Goal: Task Accomplishment & Management: Complete application form

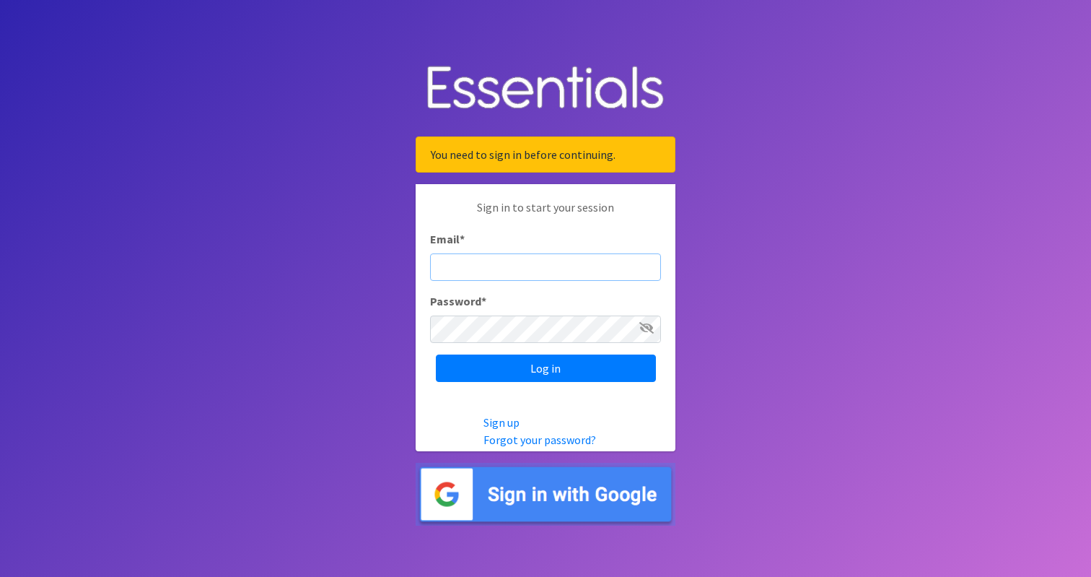
click at [481, 270] on input "Email *" at bounding box center [545, 266] width 231 height 27
paste input "[EMAIL_ADDRESS][DOMAIN_NAME]"
type input "[EMAIL_ADDRESS][DOMAIN_NAME]"
click at [309, 305] on body "You need to sign in before continuing. Sign in to start your session Email * vo…" at bounding box center [545, 288] width 1091 height 577
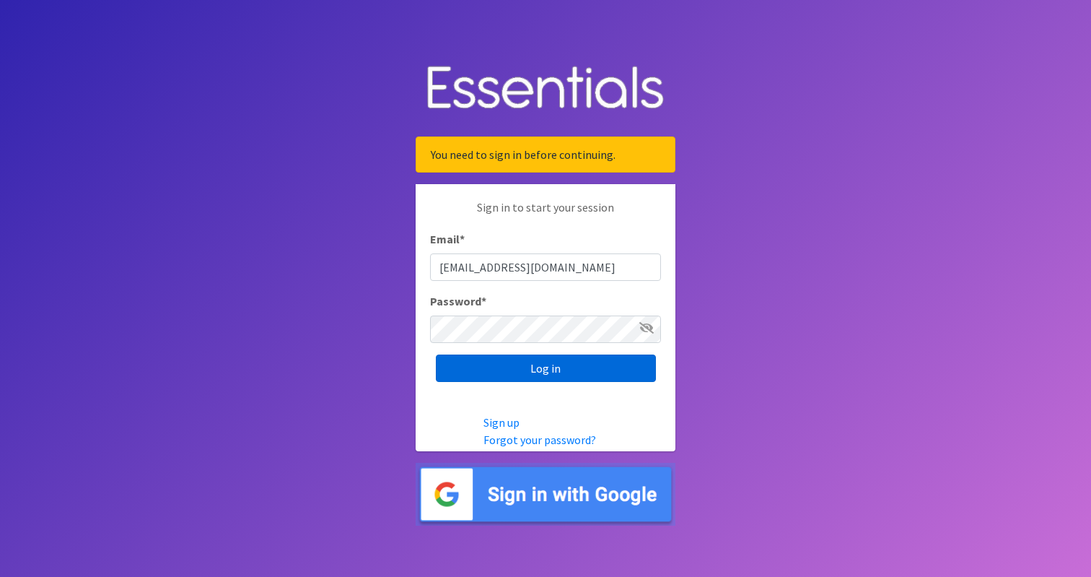
click at [550, 368] on input "Log in" at bounding box center [546, 367] width 220 height 27
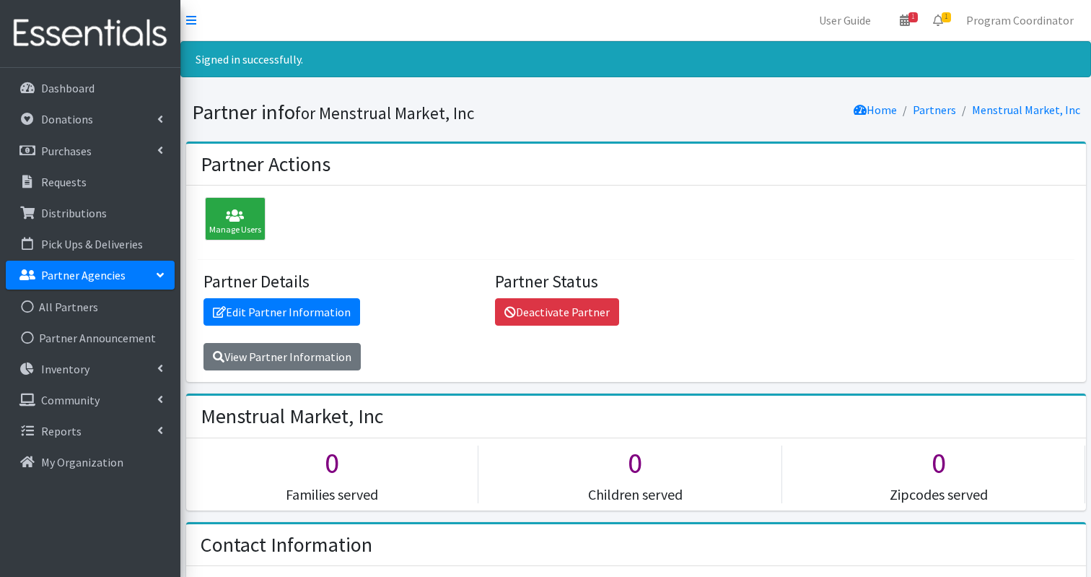
click at [389, 211] on div "Manage Users Partner Details Edit Partner Information View Partner Information …" at bounding box center [636, 283] width 900 height 196
click at [421, 250] on div "Manage Users Partner Details Edit Partner Information View Partner Information …" at bounding box center [636, 283] width 900 height 196
click at [463, 217] on div "Manage Users Partner Details Edit Partner Information View Partner Information …" at bounding box center [636, 283] width 900 height 196
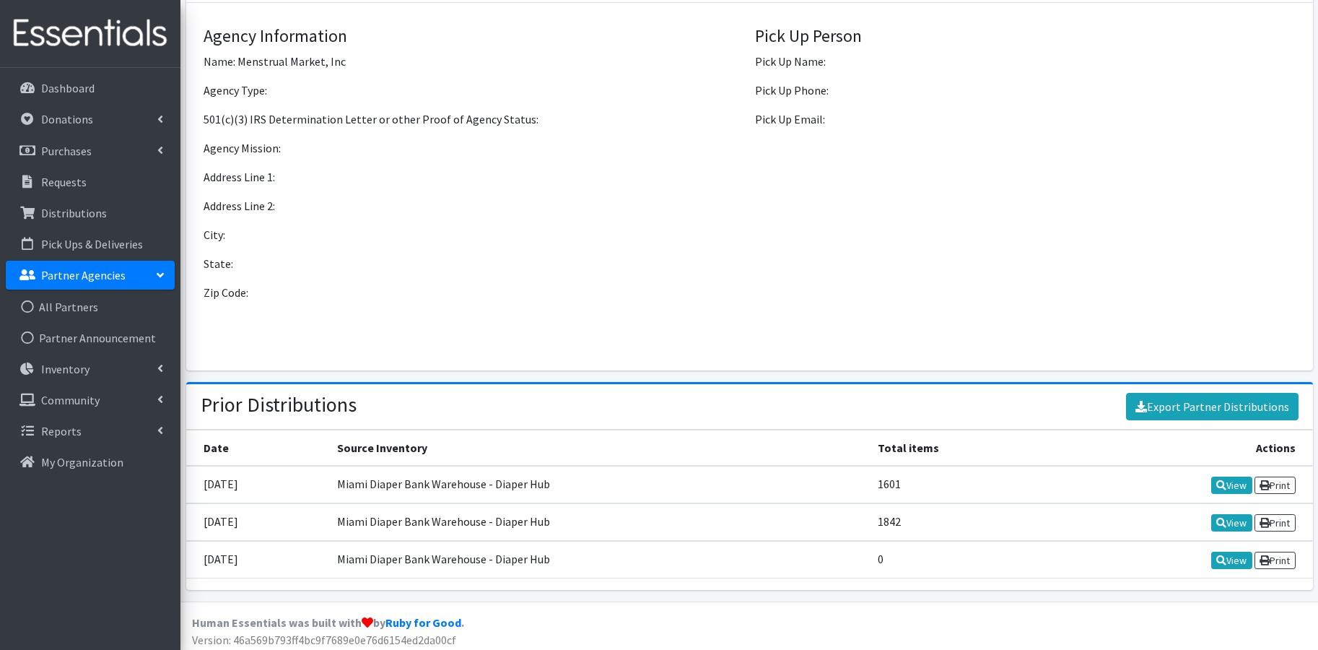
scroll to position [1295, 0]
click at [1090, 477] on link "View" at bounding box center [1231, 485] width 41 height 17
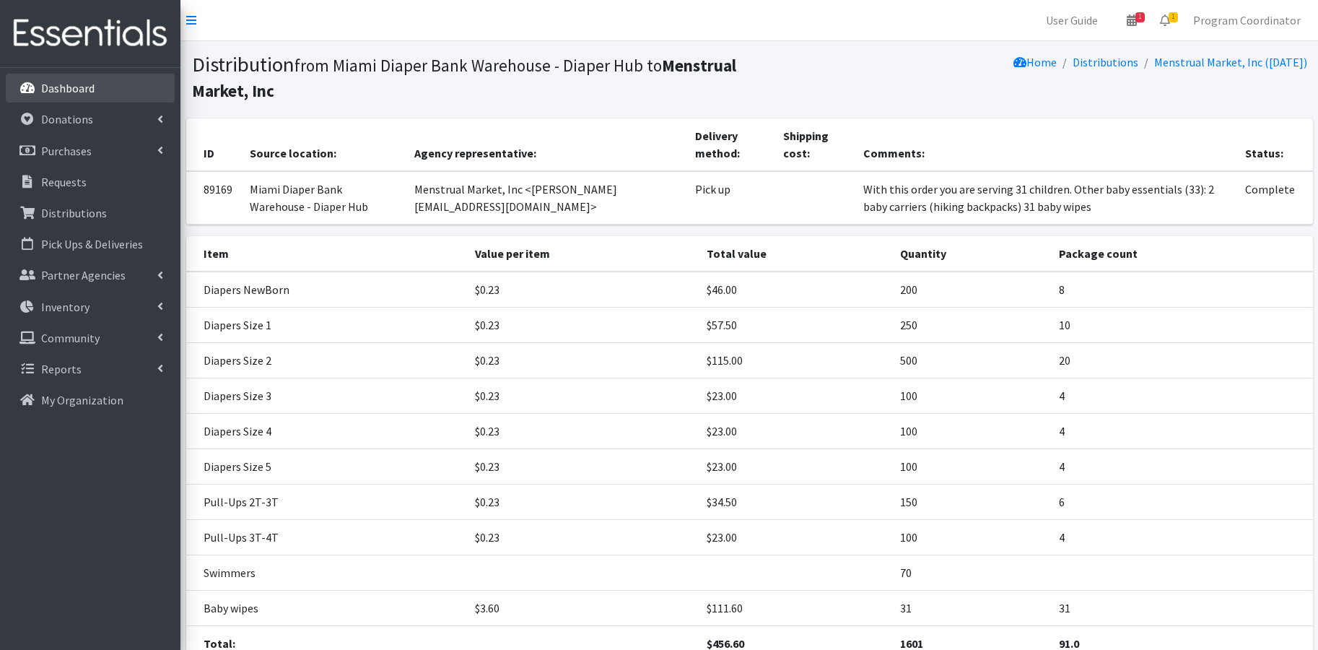
click at [97, 89] on link "Dashboard" at bounding box center [90, 88] width 169 height 29
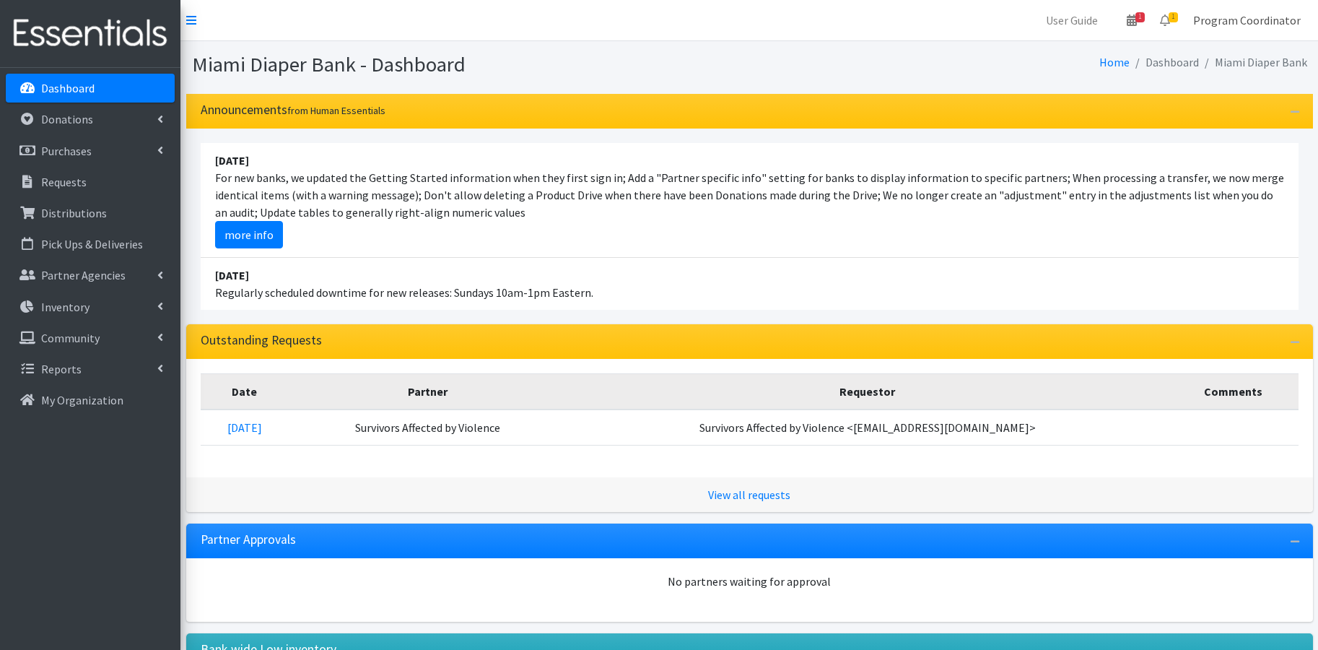
click at [1274, 23] on link "Program Coordinator" at bounding box center [1246, 20] width 131 height 29
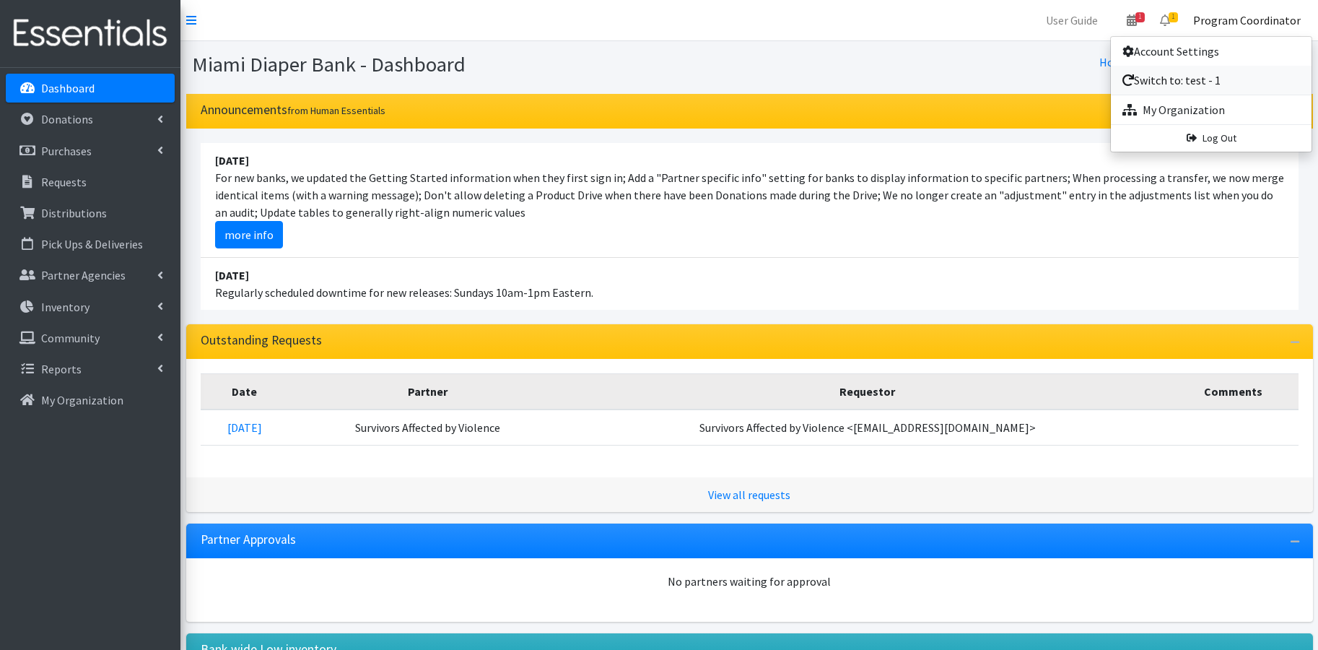
click at [1198, 89] on link "Switch to: test - 1" at bounding box center [1211, 80] width 201 height 29
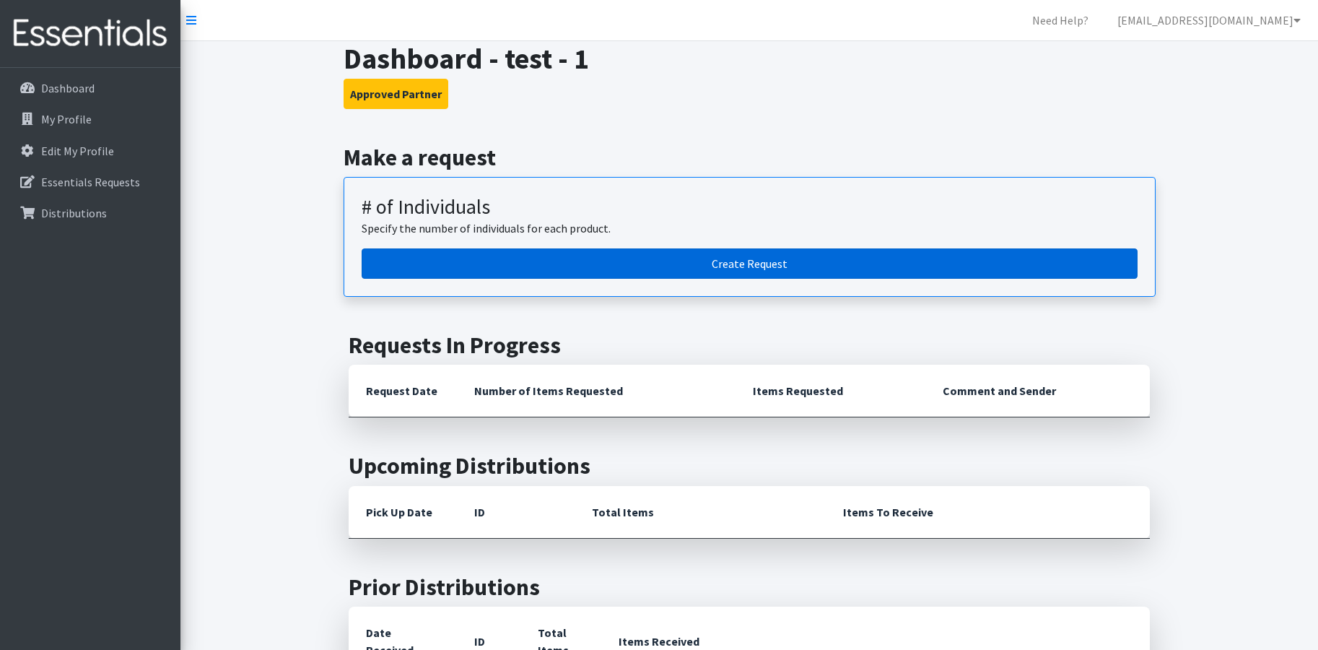
click at [751, 266] on link "Create Request" at bounding box center [750, 263] width 776 height 30
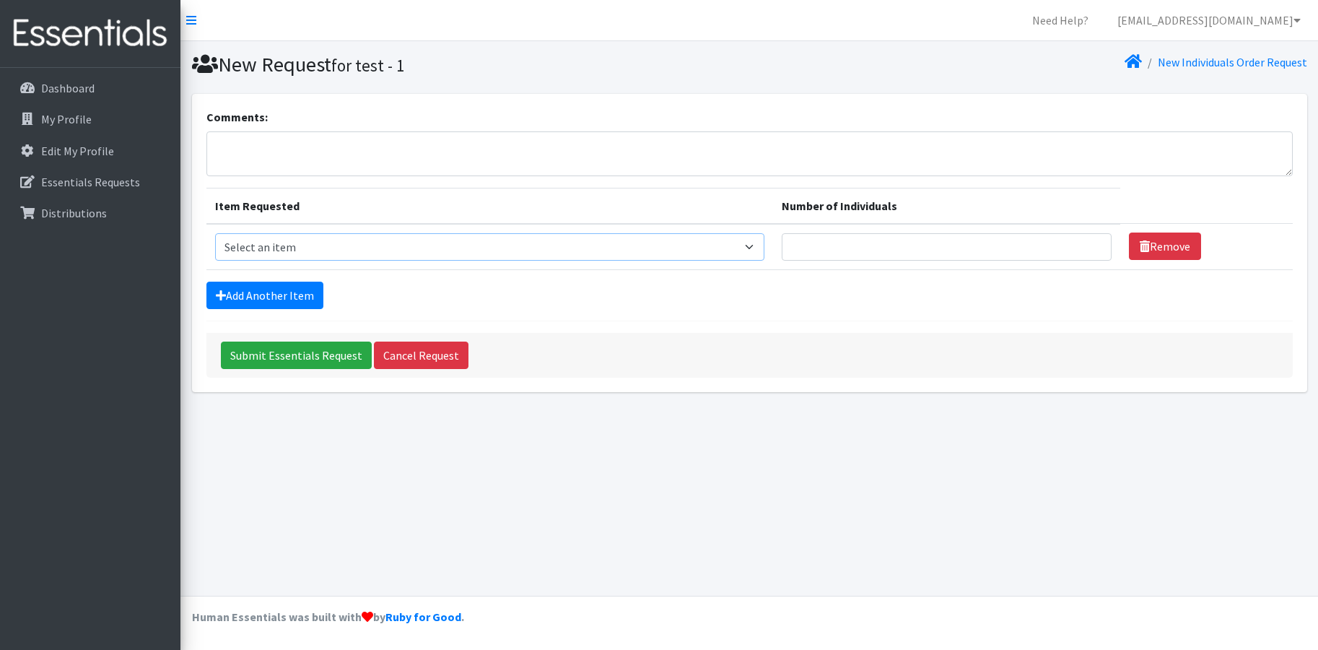
select select "2649"
click at [884, 253] on input "Number of Individuals" at bounding box center [947, 246] width 331 height 27
type input "100"
click at [696, 312] on form "Comments: Item Requested Number of Individuals Item Requested Select an item # …" at bounding box center [749, 242] width 1086 height 269
click at [289, 298] on link "Add Another Item" at bounding box center [264, 294] width 117 height 27
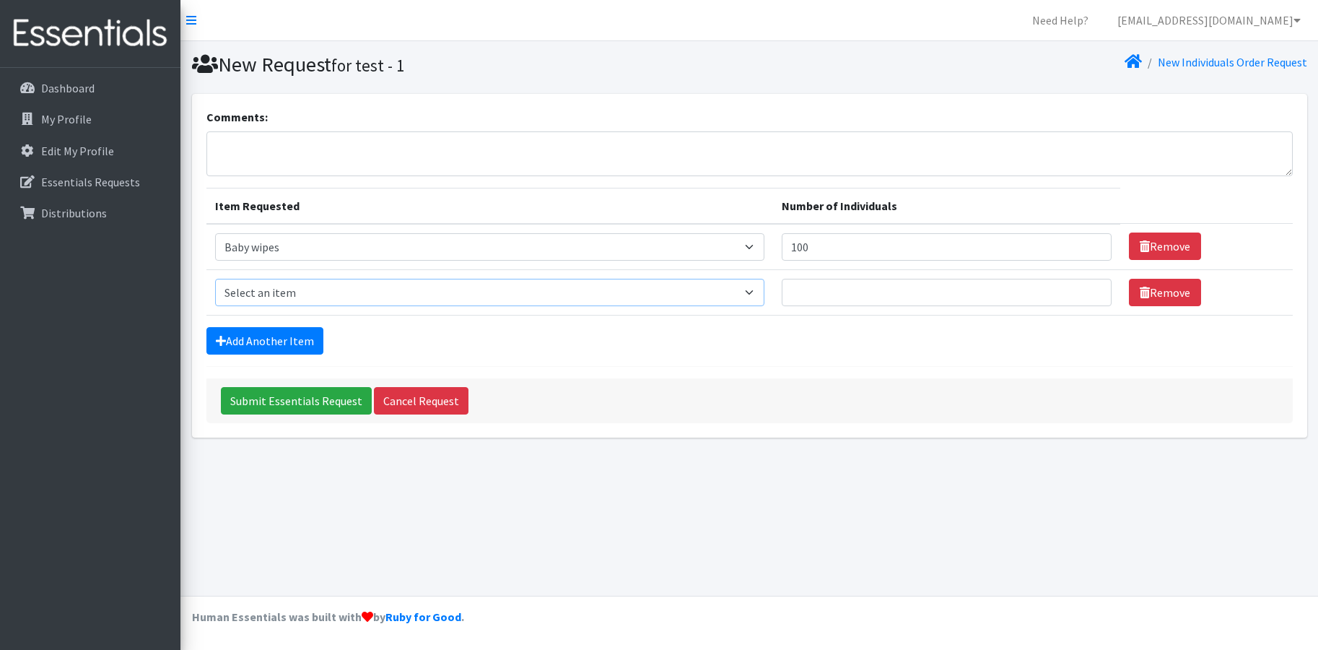
select select "2661"
click at [823, 293] on input "Number of Individuals" at bounding box center [947, 292] width 331 height 27
type input "100"
click at [575, 144] on textarea "Comments:" at bounding box center [749, 153] width 1086 height 45
click at [359, 146] on textarea "Comments:" at bounding box center [749, 153] width 1086 height 45
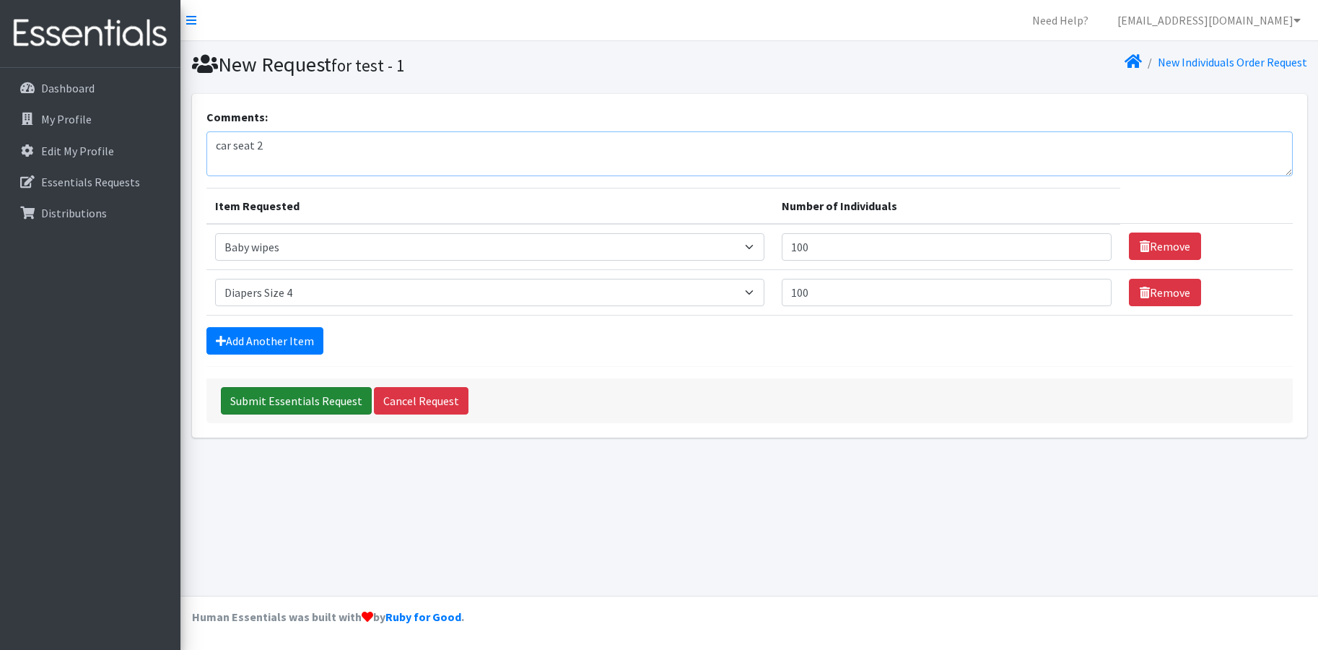
type textarea "car seat 2"
click at [298, 404] on input "Submit Essentials Request" at bounding box center [296, 400] width 151 height 27
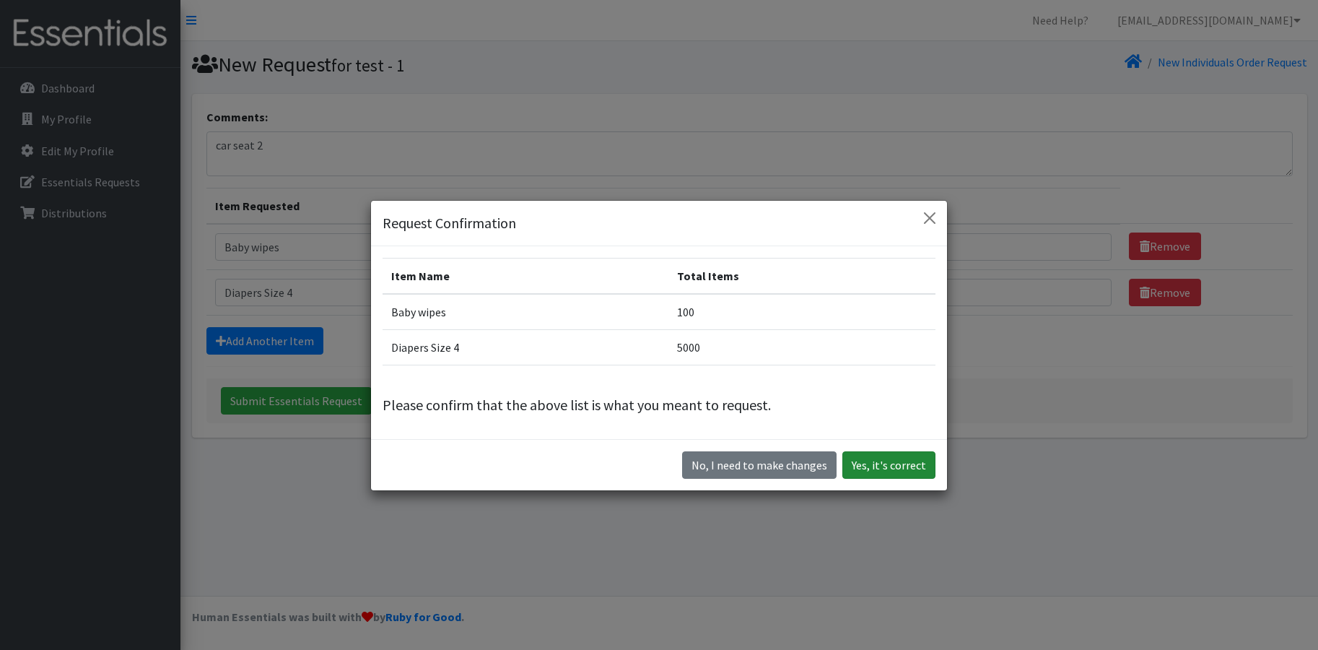
click at [900, 463] on button "Yes, it's correct" at bounding box center [888, 464] width 93 height 27
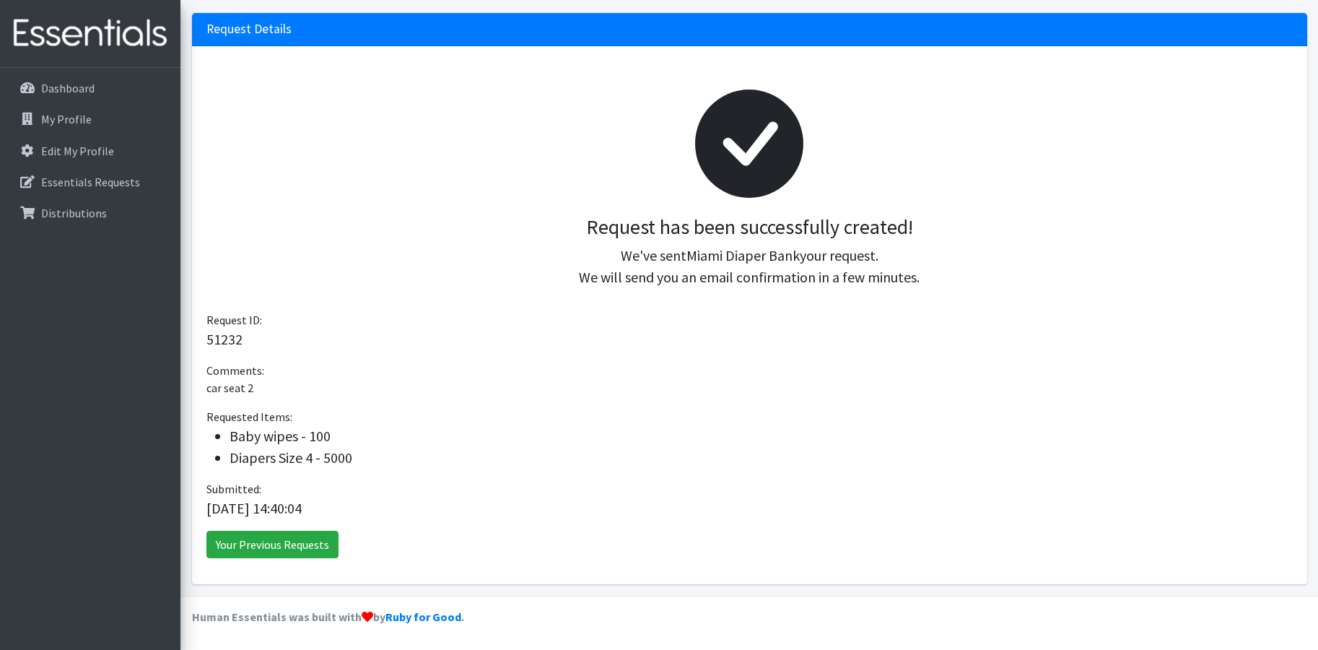
scroll to position [128, 0]
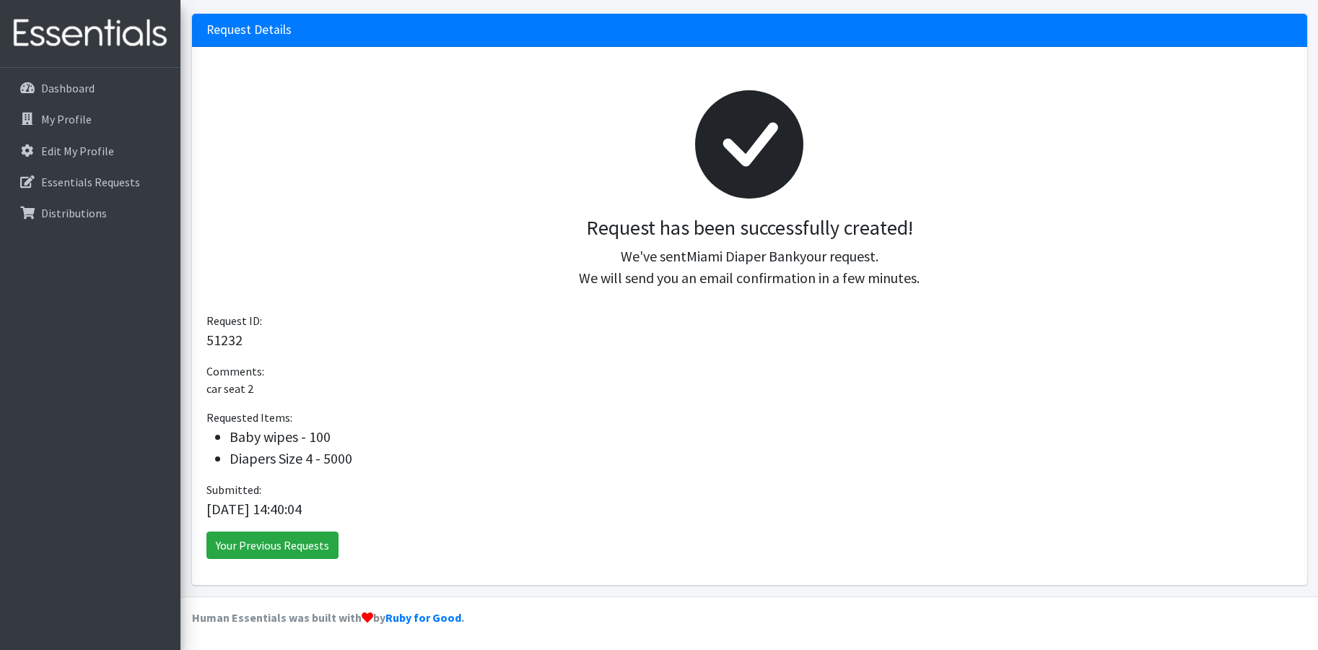
click at [105, 67] on link at bounding box center [90, 34] width 180 height 68
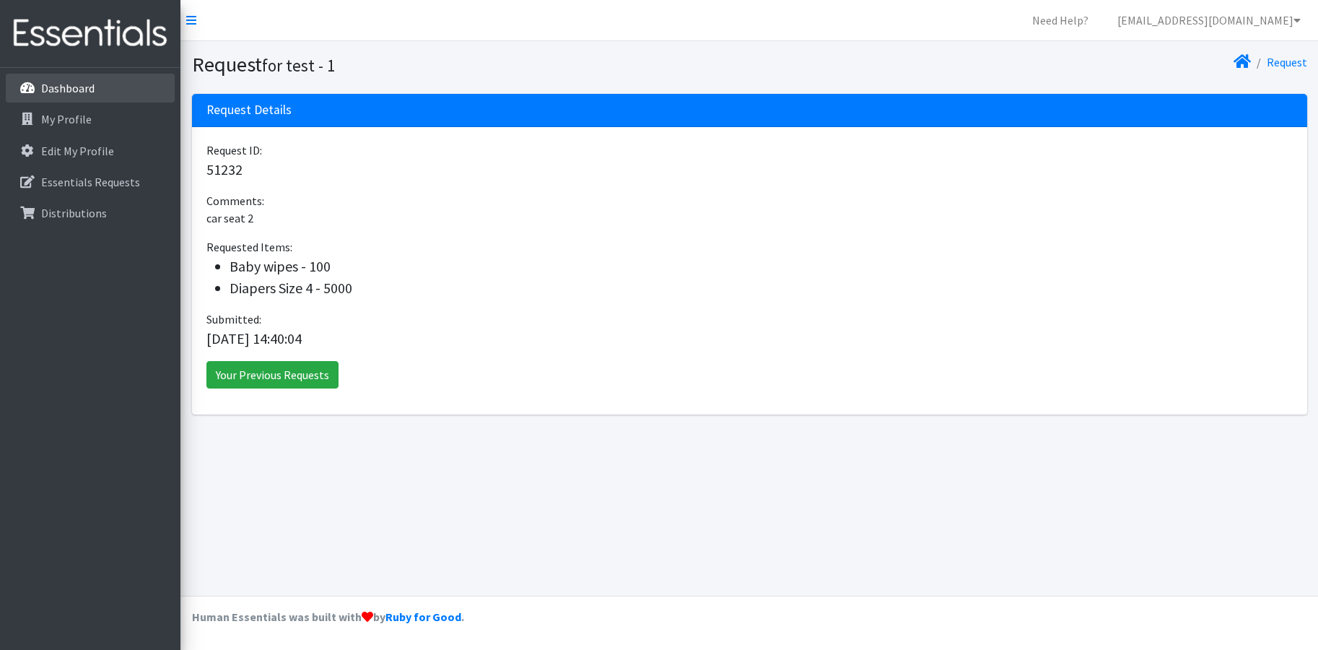
click at [105, 82] on link "Dashboard" at bounding box center [90, 88] width 169 height 29
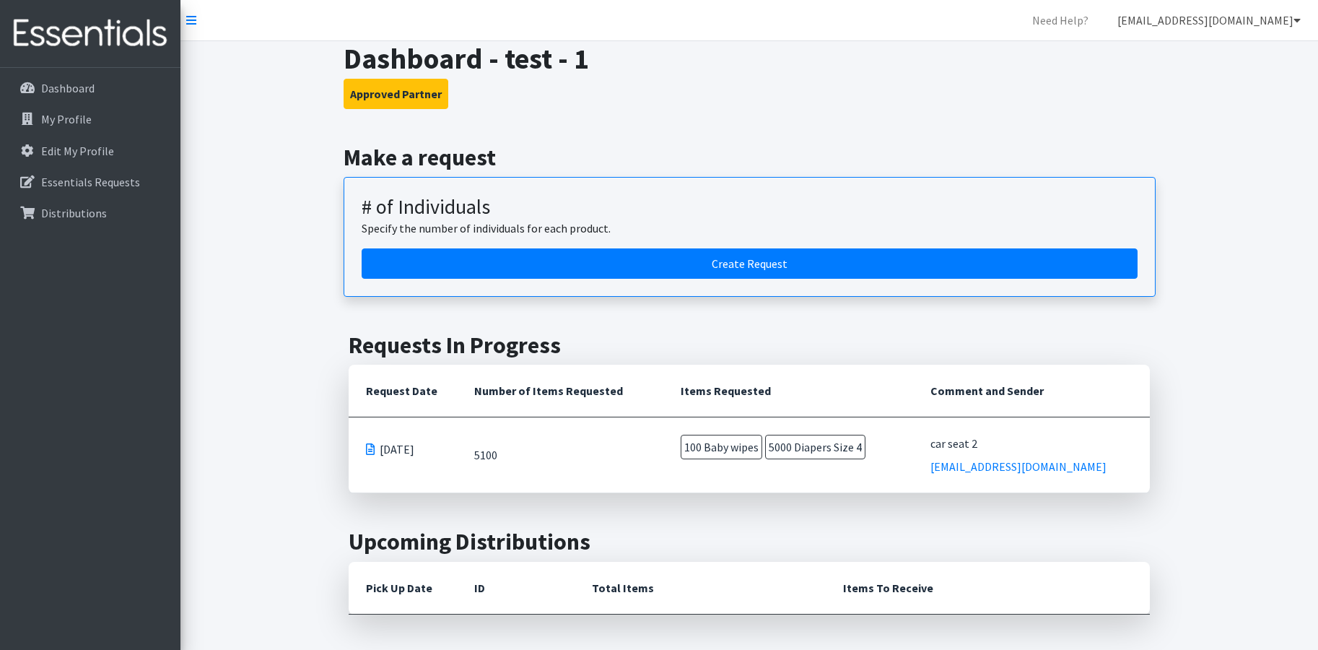
click at [1191, 29] on link "[EMAIL_ADDRESS][DOMAIN_NAME]" at bounding box center [1209, 20] width 206 height 29
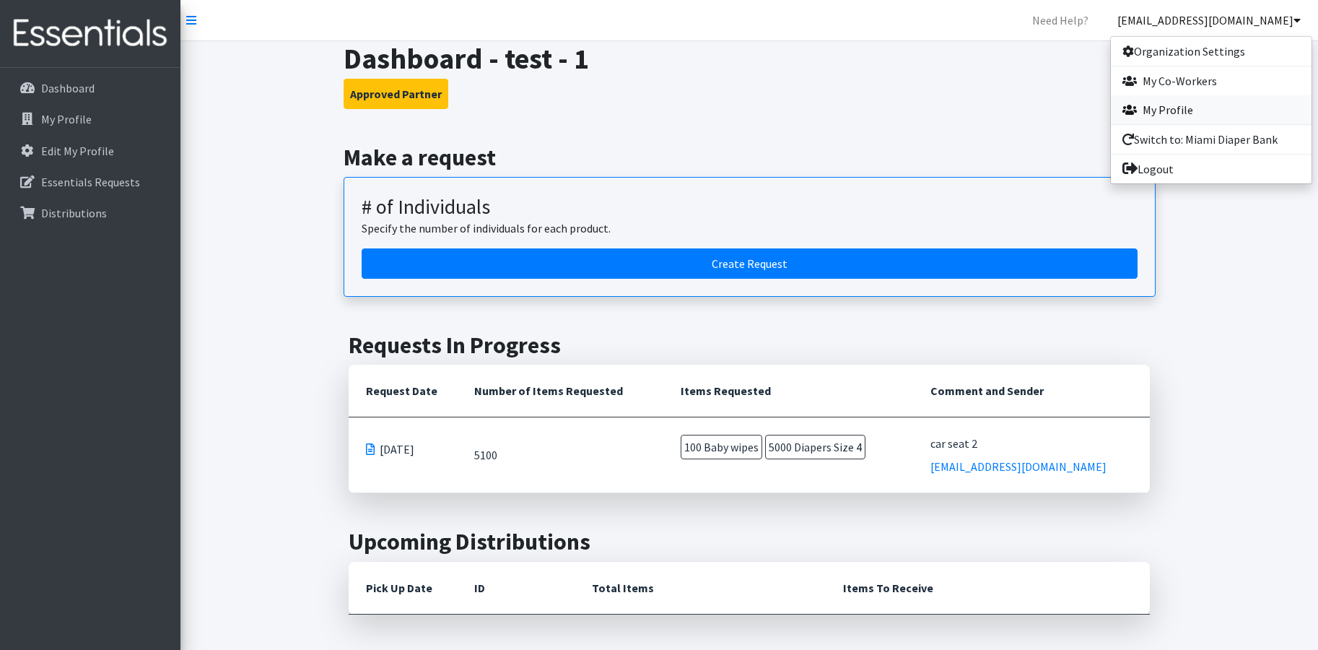
click at [1177, 108] on link "My Profile" at bounding box center [1211, 109] width 201 height 29
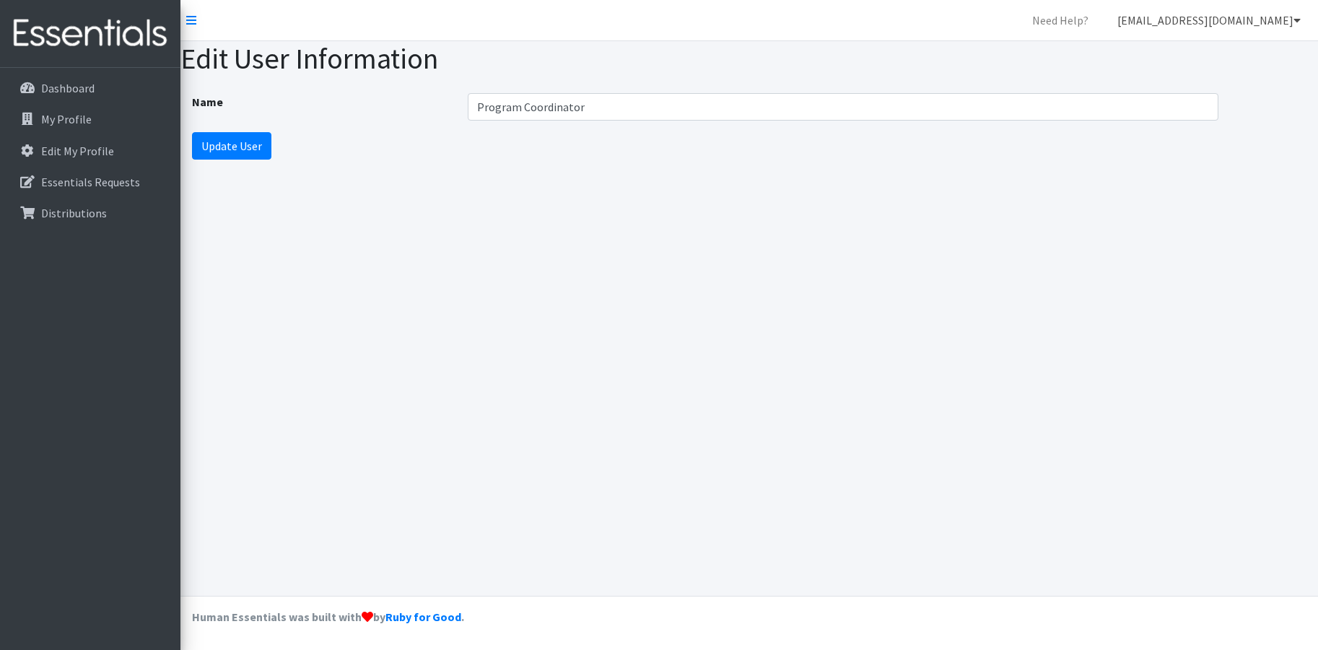
click at [1229, 22] on link "volunteers@miamidiaperbank.com" at bounding box center [1209, 20] width 206 height 29
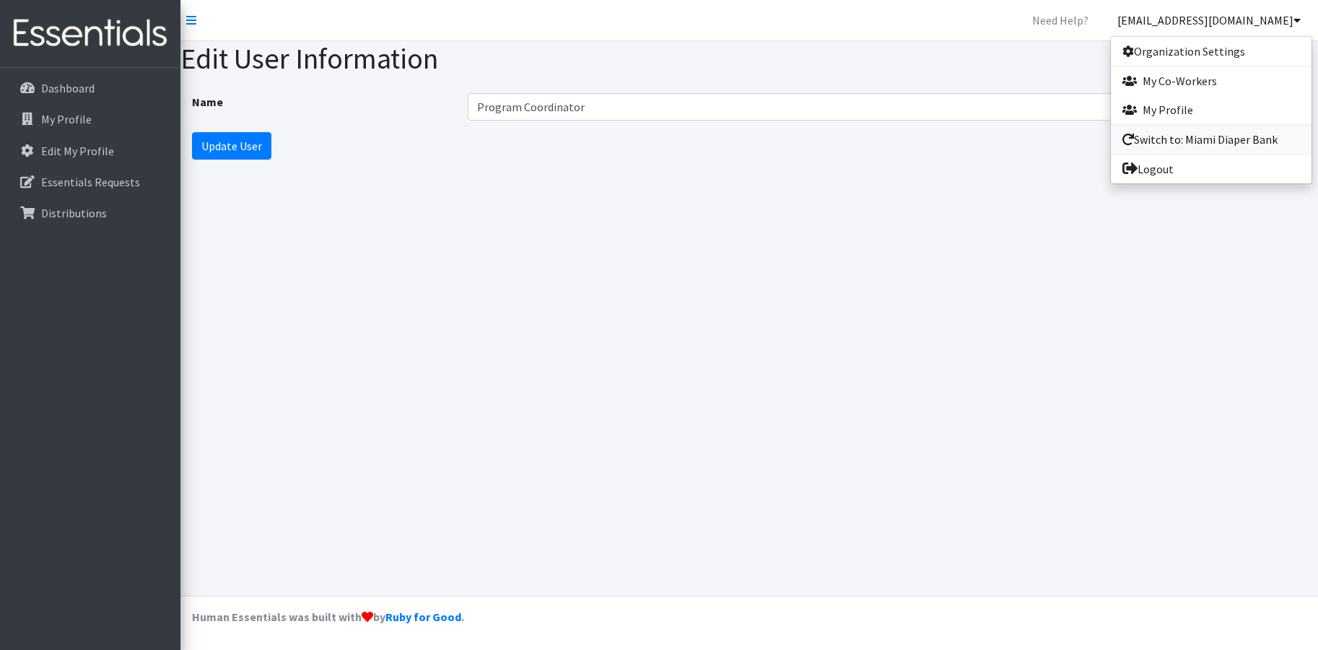
click at [1197, 143] on link "Switch to: Miami Diaper Bank" at bounding box center [1211, 139] width 201 height 29
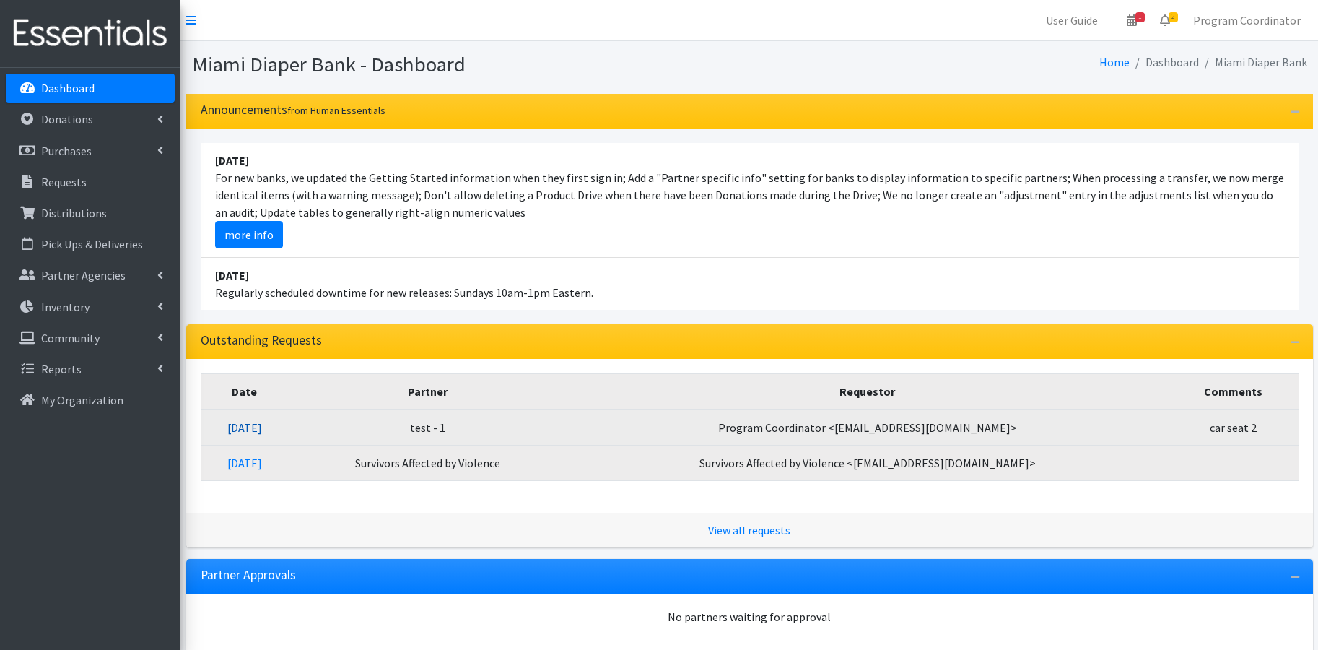
click at [262, 426] on link "[DATE]" at bounding box center [244, 427] width 35 height 14
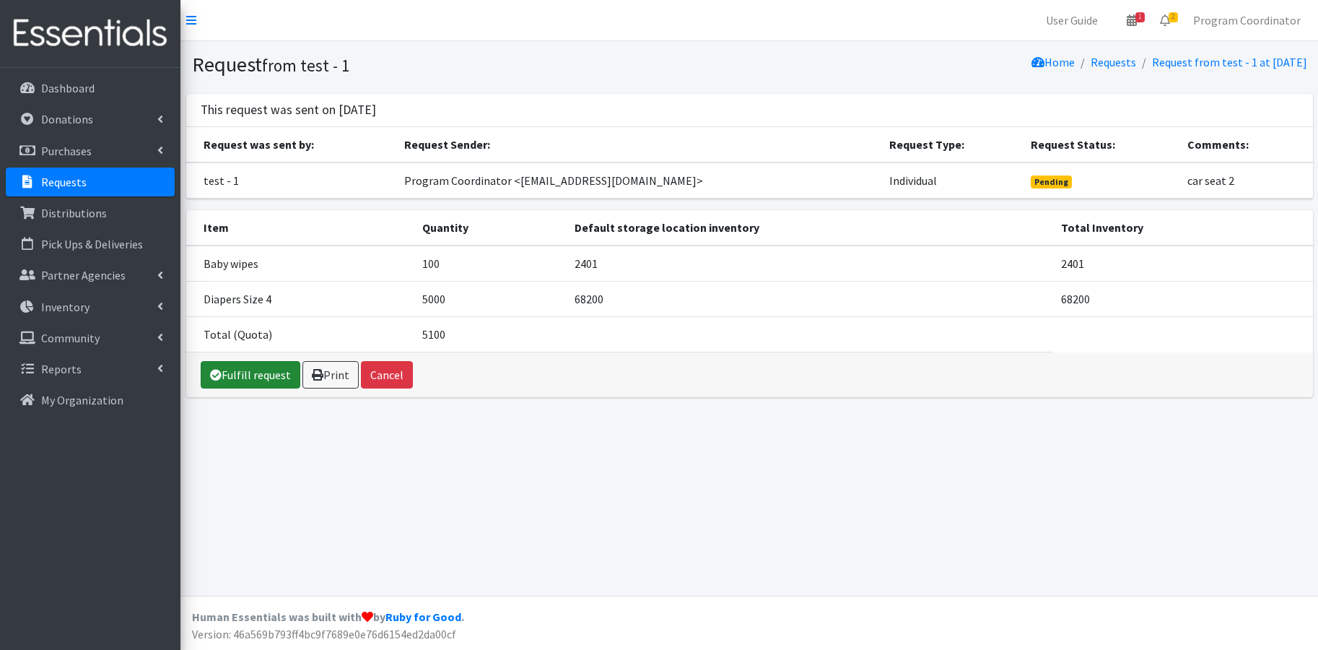
click at [245, 374] on link "Fulfill request" at bounding box center [251, 374] width 100 height 27
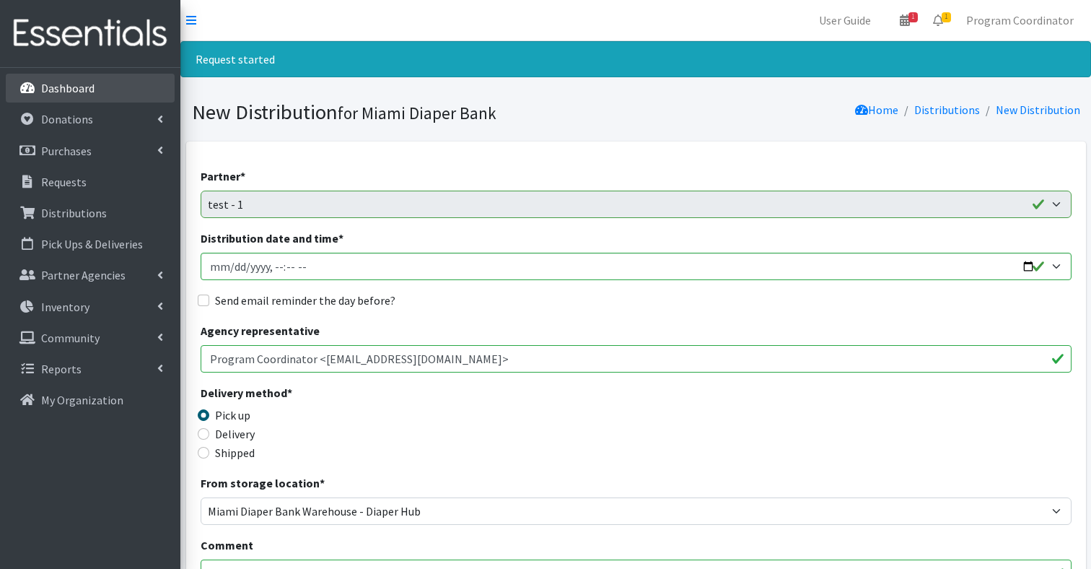
click at [66, 90] on p "Dashboard" at bounding box center [67, 88] width 53 height 14
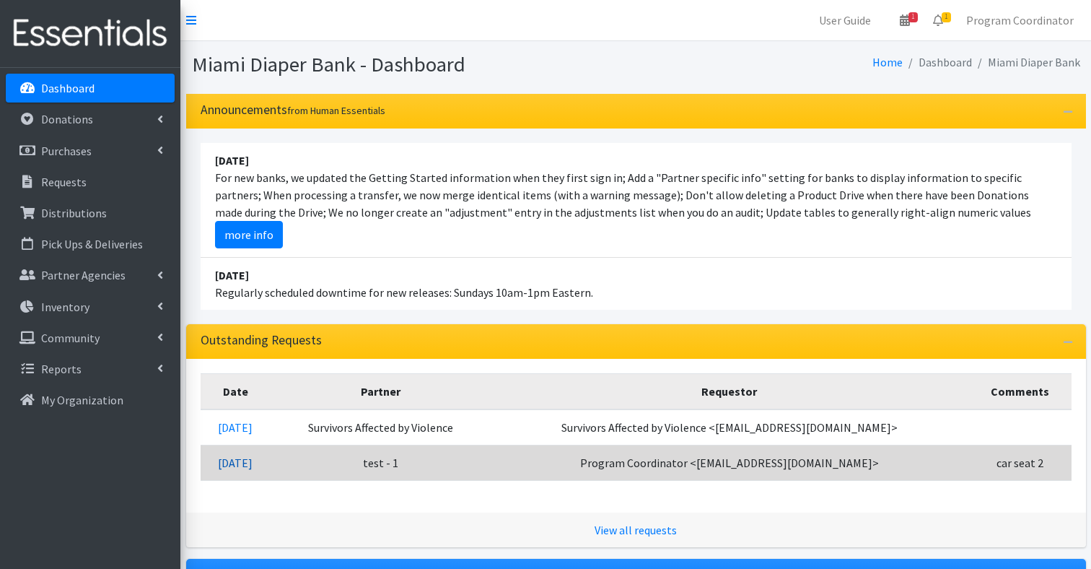
click at [245, 460] on link "[DATE]" at bounding box center [235, 462] width 35 height 14
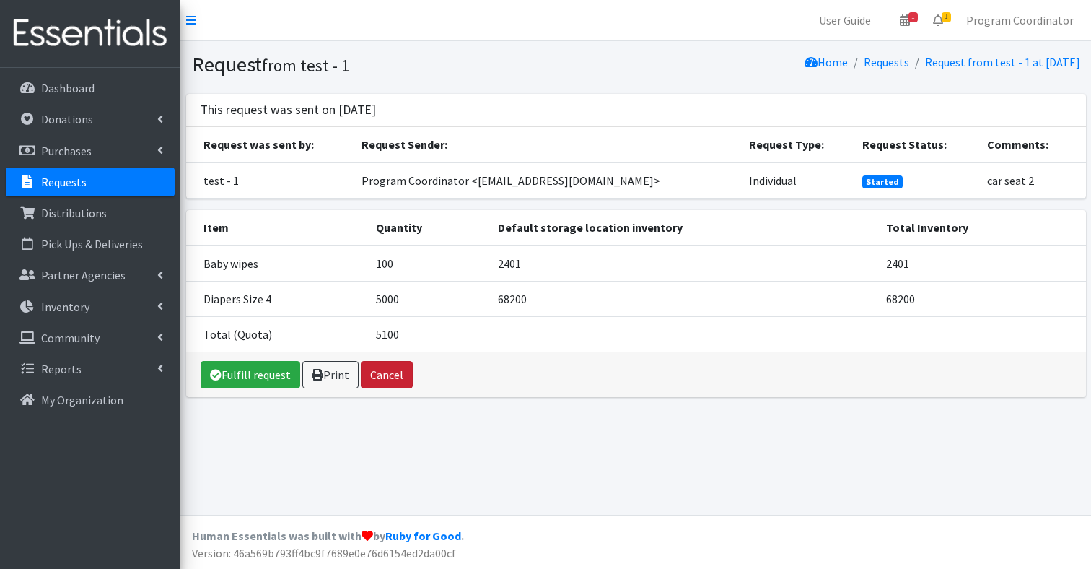
click at [396, 375] on button "Cancel" at bounding box center [387, 374] width 52 height 27
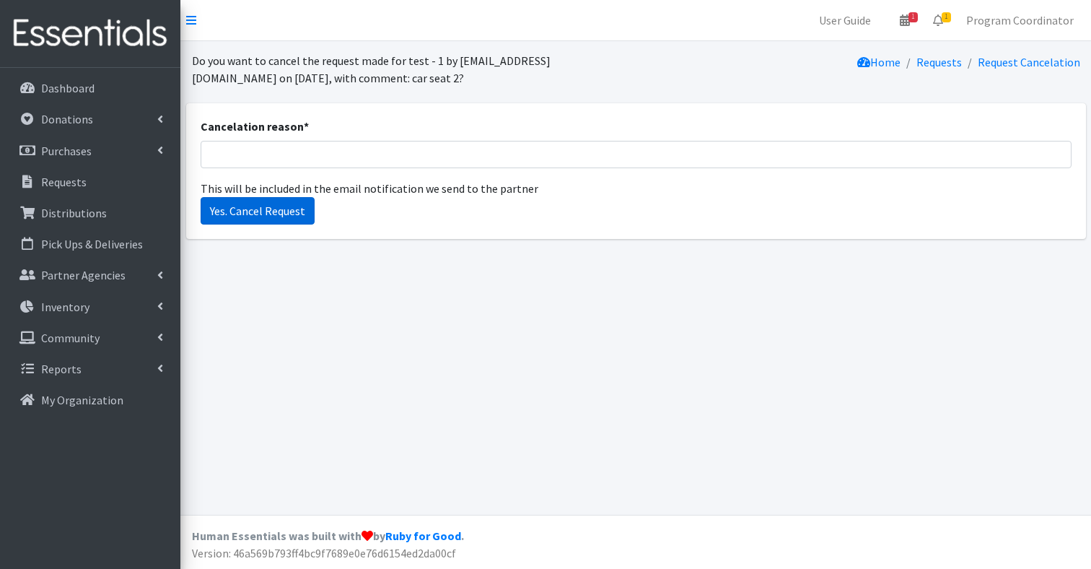
drag, startPoint x: 214, startPoint y: 192, endPoint x: 262, endPoint y: 212, distance: 52.4
click at [219, 196] on div "Cancelation reason * This will be included in the email notification we send to…" at bounding box center [636, 157] width 871 height 79
click at [261, 156] on input "Cancelation reason *" at bounding box center [636, 154] width 871 height 27
type input "n"
type input "test"
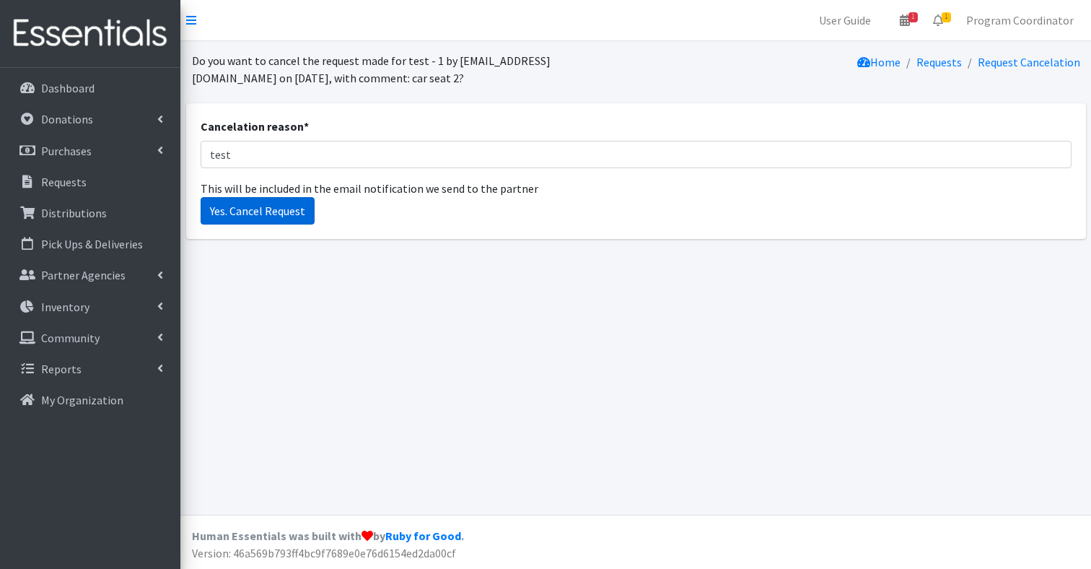
click at [271, 211] on input "Yes. Cancel Request" at bounding box center [258, 210] width 114 height 27
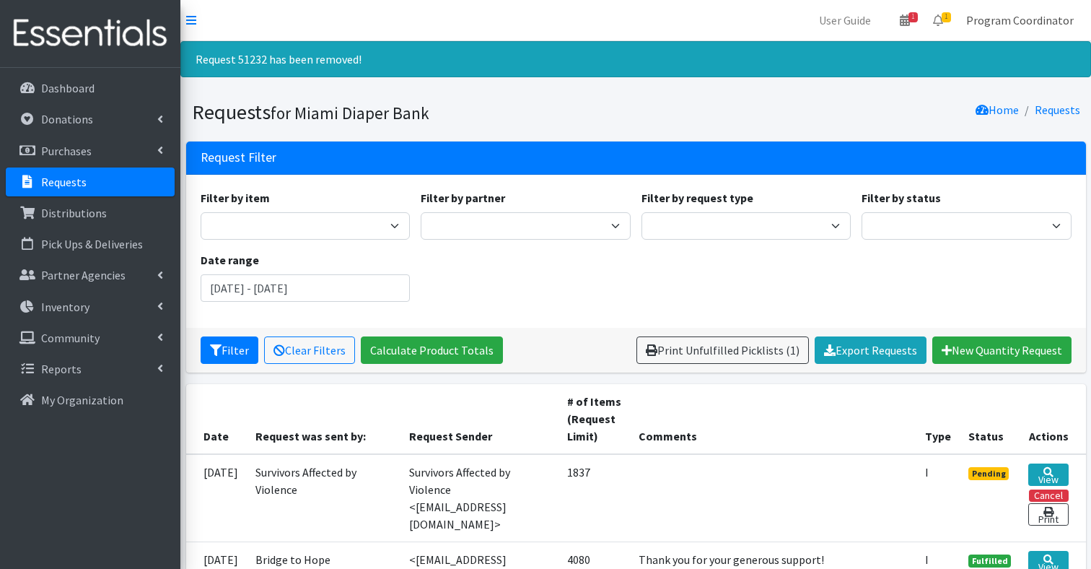
click at [1006, 23] on link "Program Coordinator" at bounding box center [1020, 20] width 131 height 29
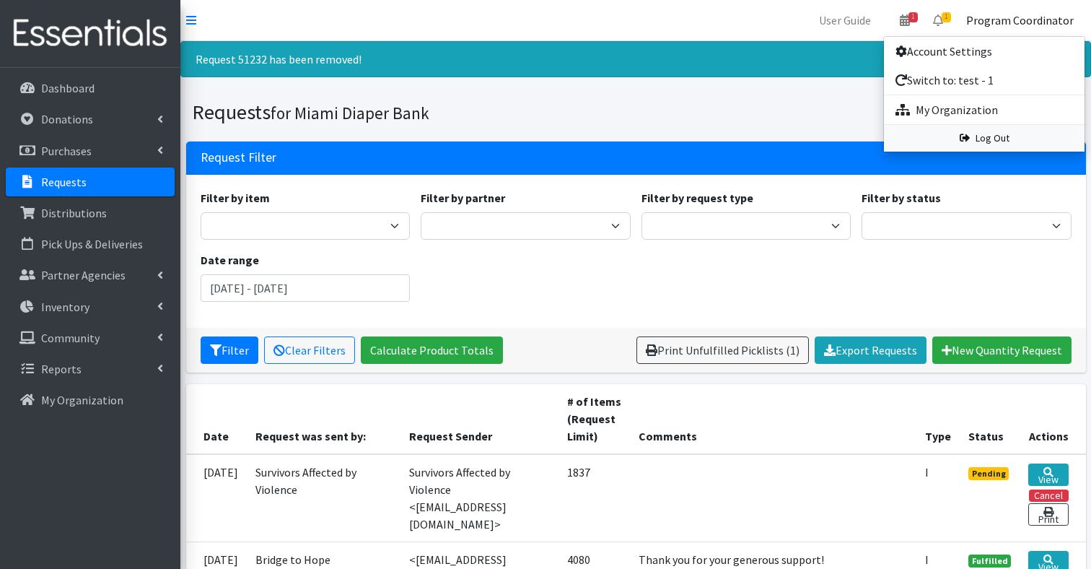
click at [985, 144] on link "Log Out" at bounding box center [984, 138] width 201 height 27
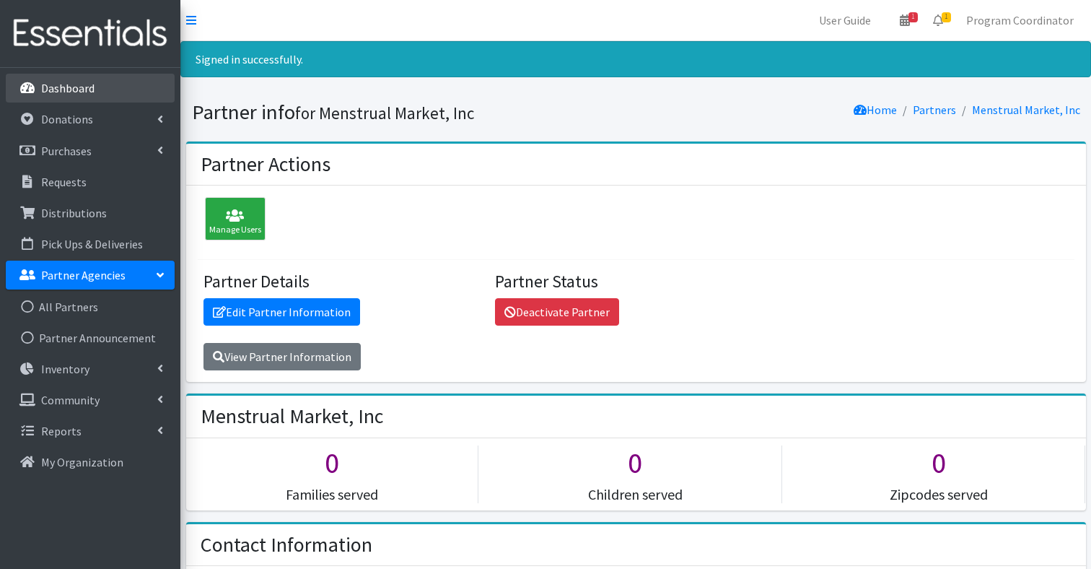
scroll to position [1295, 0]
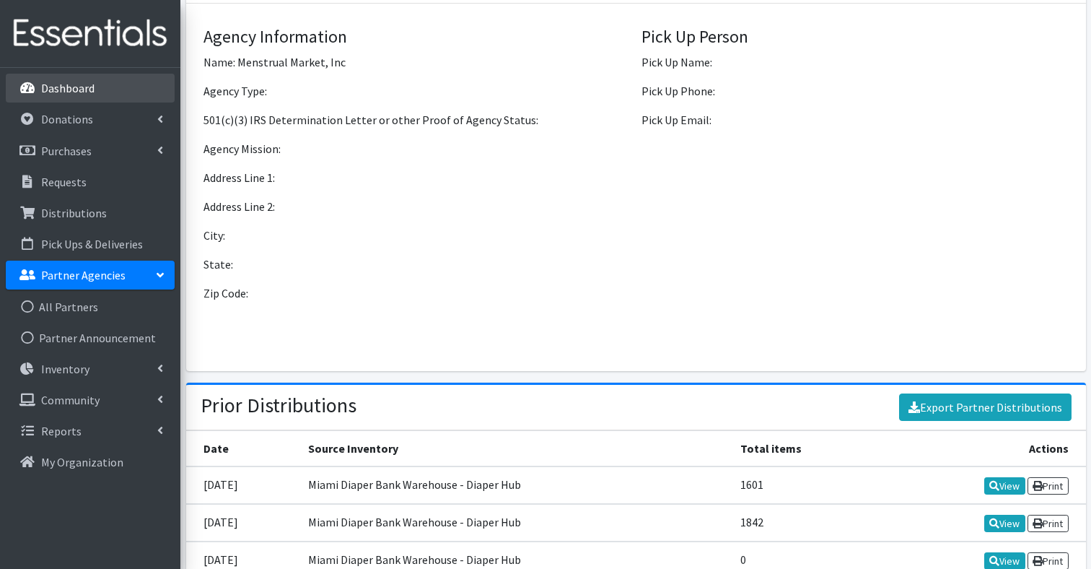
click at [44, 85] on p "Dashboard" at bounding box center [67, 88] width 53 height 14
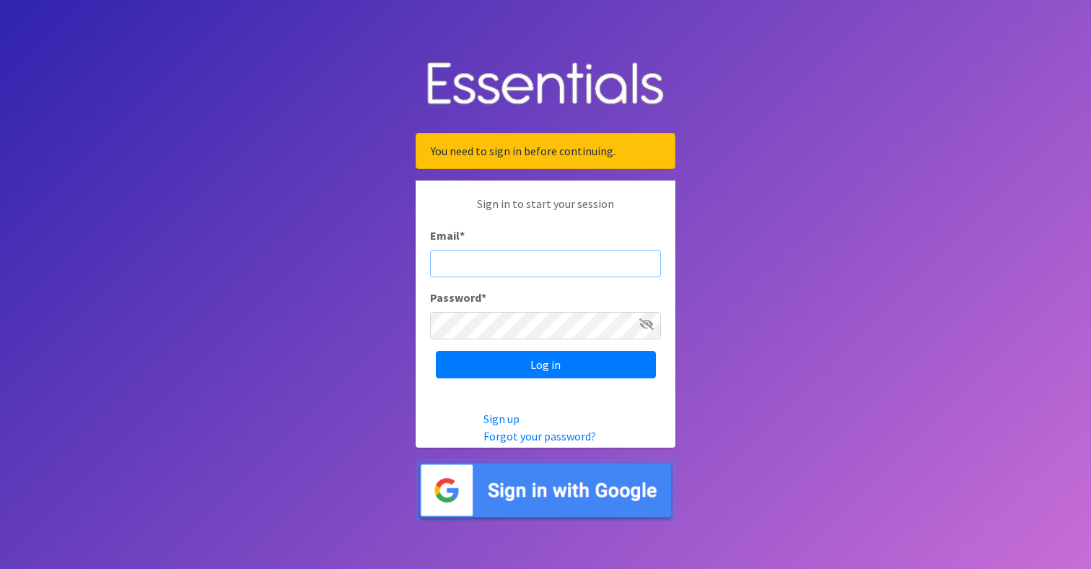
type input "[PERSON_NAME][EMAIL_ADDRESS][DOMAIN_NAME]"
click at [546, 364] on input "Log in" at bounding box center [546, 364] width 220 height 27
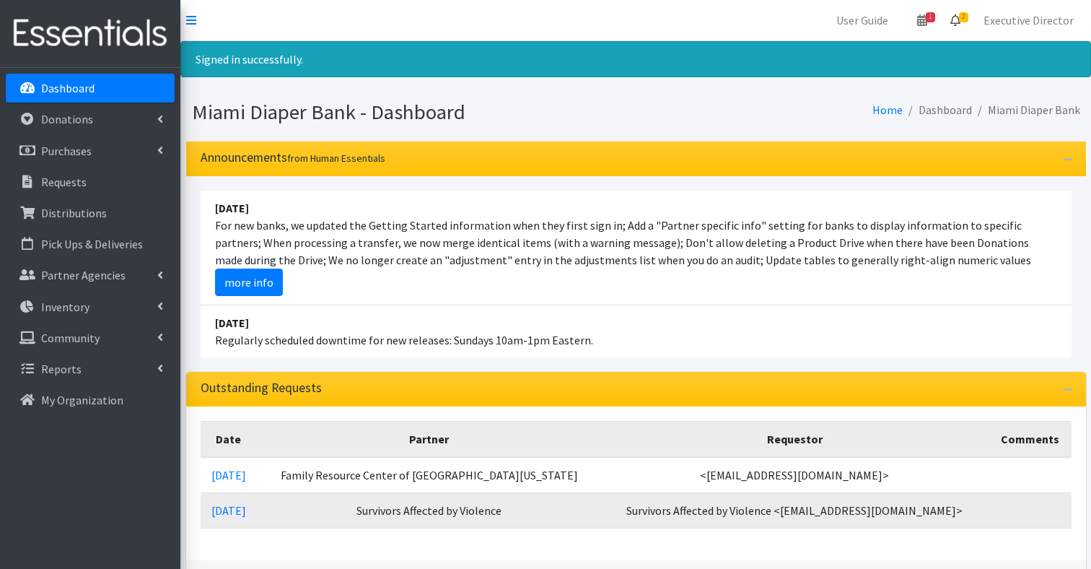
click at [960, 22] on icon at bounding box center [955, 20] width 10 height 12
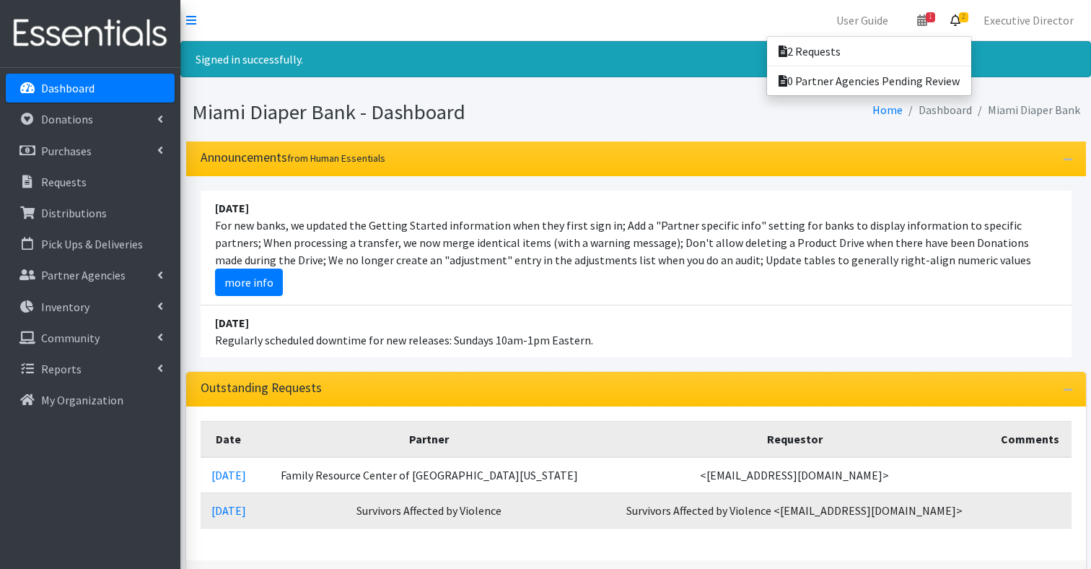
click at [658, 91] on div "Miami Diaper Bank - Dashboard Home Dashboard Miami Diaper Bank" at bounding box center [635, 115] width 911 height 53
